Goal: Task Accomplishment & Management: Complete application form

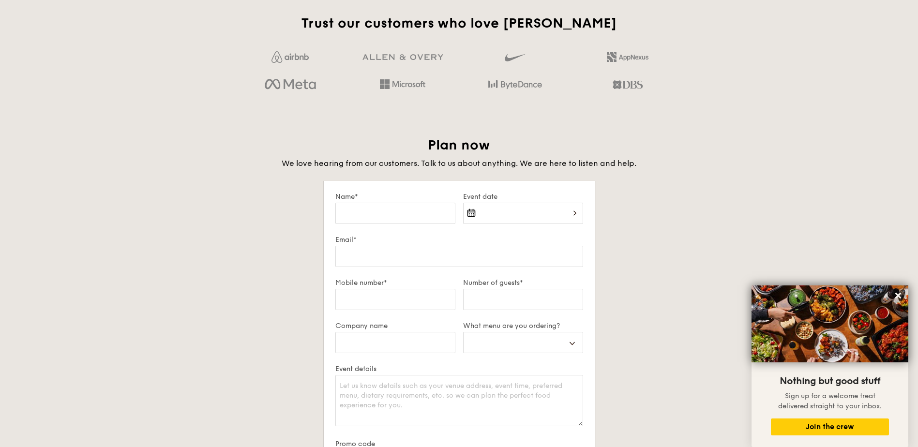
scroll to position [1597, 0]
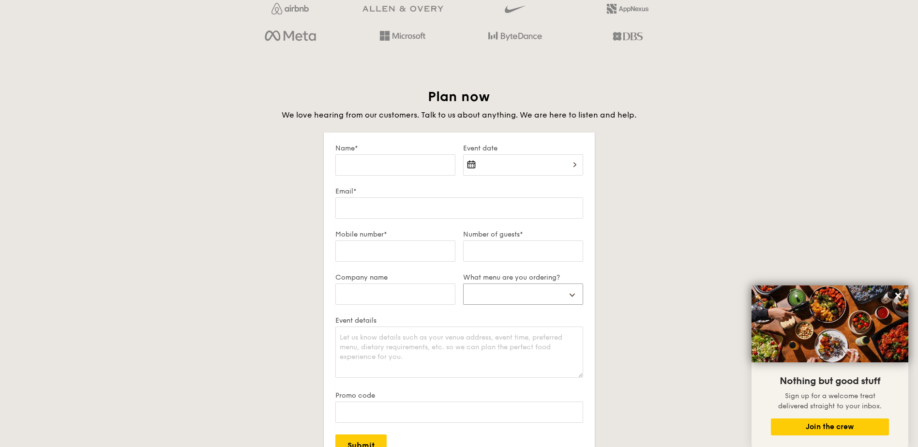
select select "highTea"
click at [414, 296] on input "Company name" at bounding box center [395, 294] width 120 height 21
type input "MOM"
click at [392, 165] on input "Name*" at bounding box center [395, 164] width 120 height 21
type input "Kumutha"
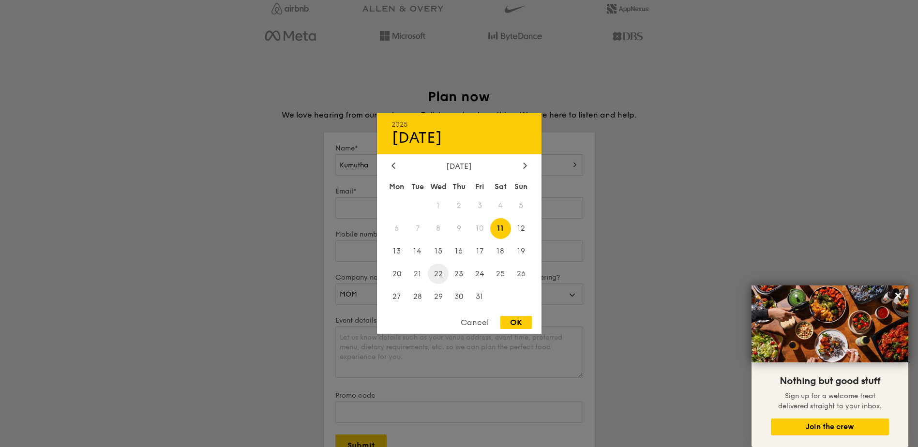
click at [436, 271] on span "22" at bounding box center [438, 273] width 21 height 21
click at [516, 321] on div "OK" at bounding box center [515, 322] width 31 height 13
type input "[DATE]"
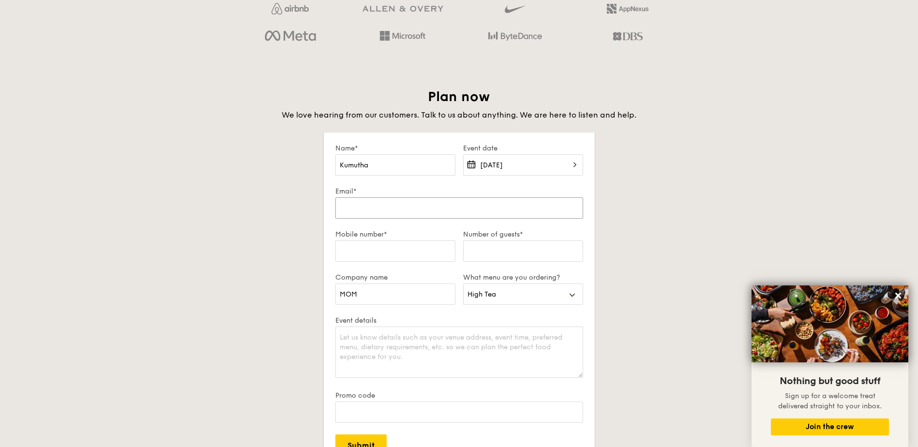
click at [383, 210] on input "Email*" at bounding box center [459, 207] width 248 height 21
type input "[EMAIL_ADDRESS][DOMAIN_NAME]"
click at [406, 250] on input "Mobile number*" at bounding box center [395, 251] width 120 height 21
type input "90103076"
click at [493, 255] on input "50" at bounding box center [523, 251] width 120 height 21
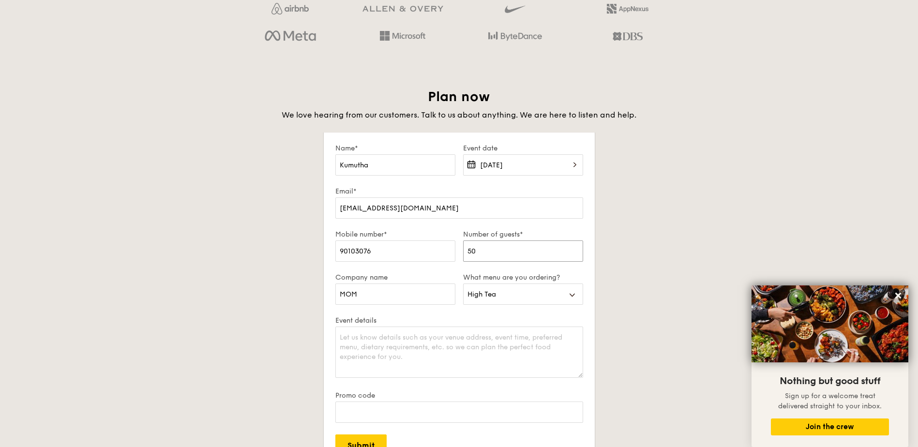
type input "50"
click at [447, 347] on textarea "Event details" at bounding box center [459, 352] width 248 height 51
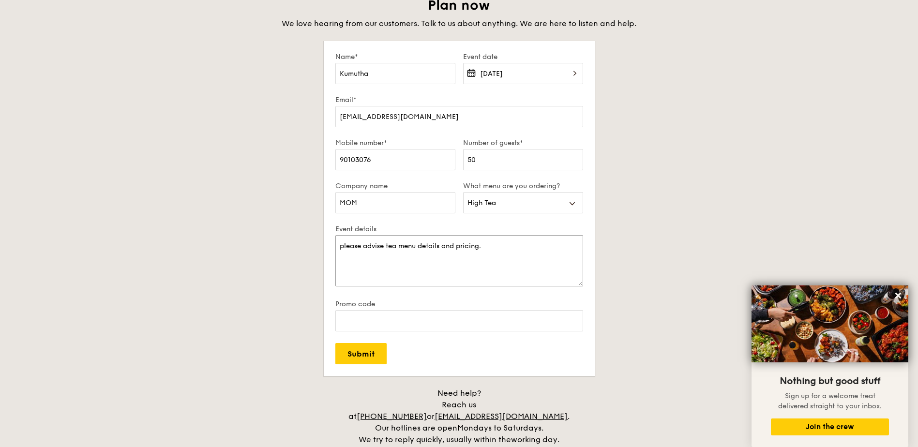
scroll to position [1694, 0]
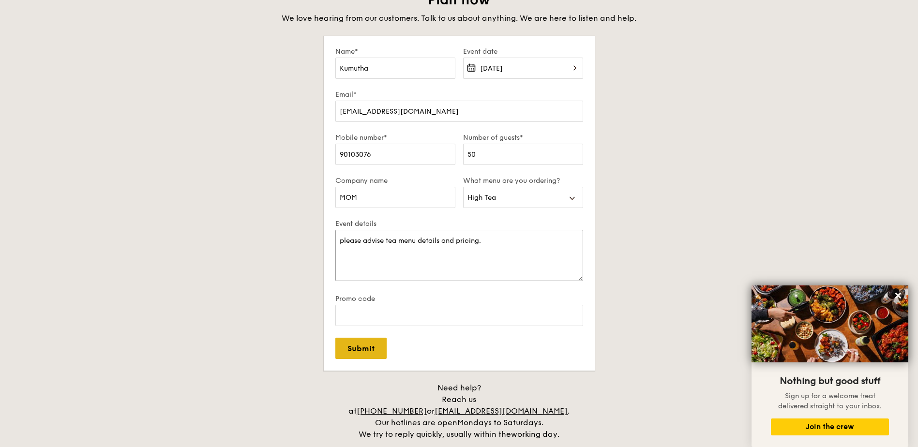
type textarea "please advise tea menu details and pricing."
click at [350, 347] on input "Submit" at bounding box center [360, 348] width 51 height 21
select select
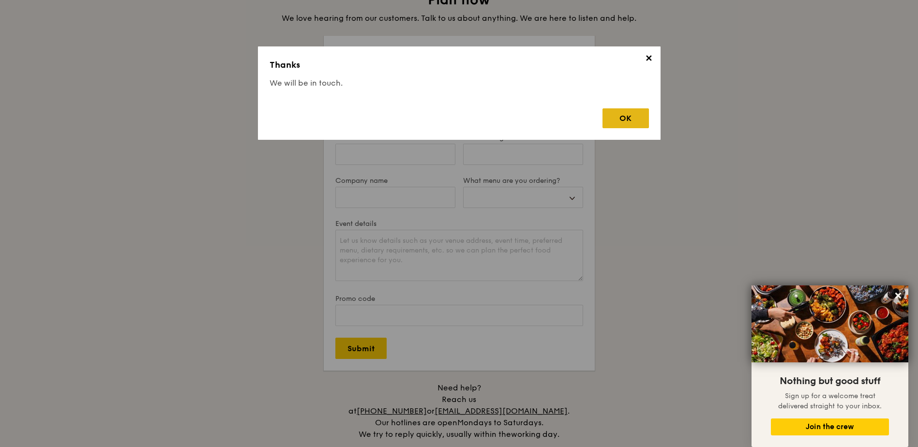
click at [610, 117] on div "OK" at bounding box center [626, 118] width 46 height 20
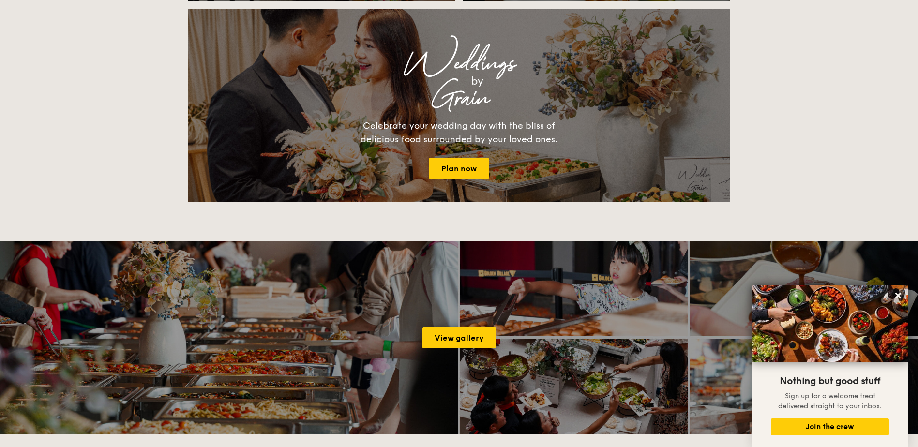
scroll to position [968, 0]
